Goal: Answer question/provide support: Share knowledge or assist other users

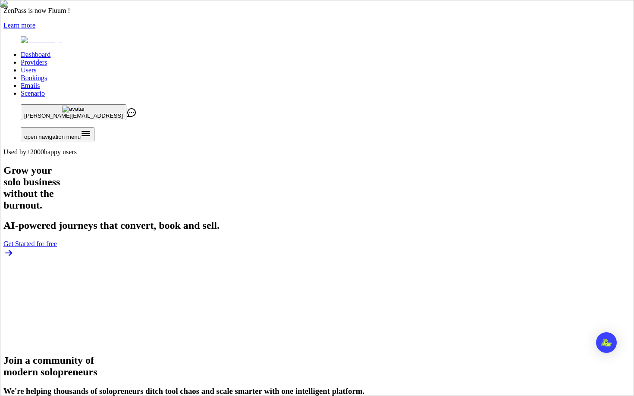
click at [36, 66] on link "Users" at bounding box center [29, 69] width 16 height 7
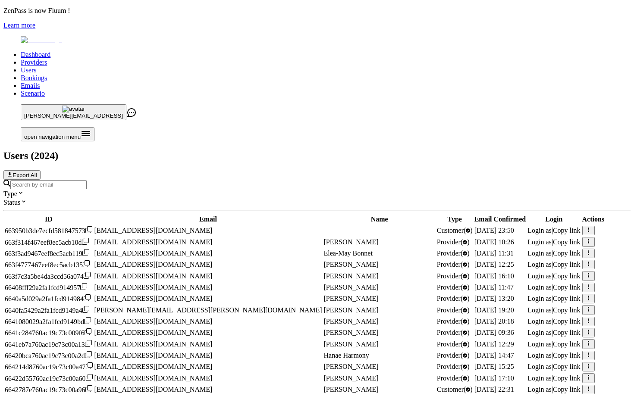
click at [87, 180] on input "Search by email" at bounding box center [48, 184] width 76 height 9
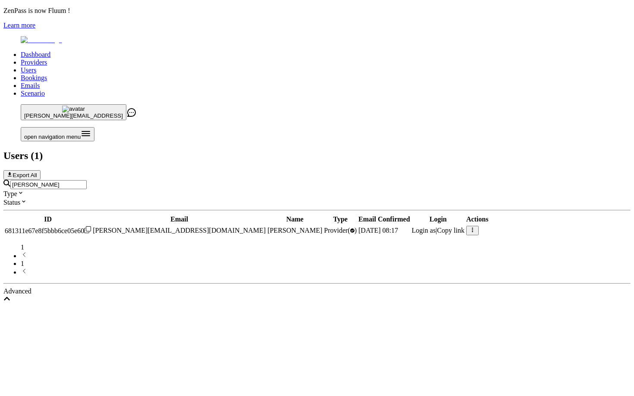
type input "[PERSON_NAME]"
click at [436, 227] on span "Login as" at bounding box center [424, 230] width 24 height 7
